Goal: Communication & Community: Ask a question

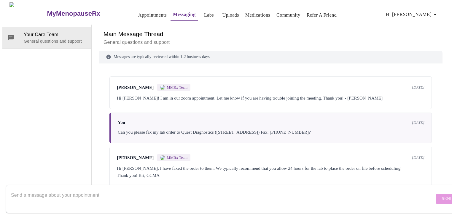
scroll to position [662, 0]
